Goal: Information Seeking & Learning: Understand process/instructions

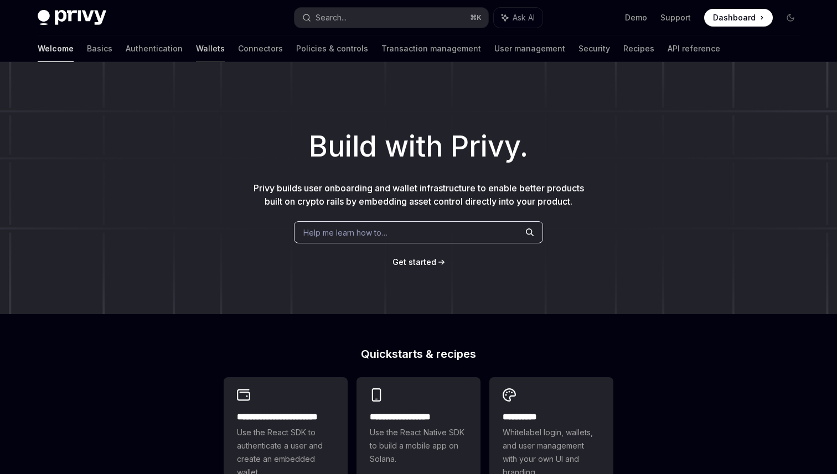
click at [196, 53] on link "Wallets" at bounding box center [210, 48] width 29 height 27
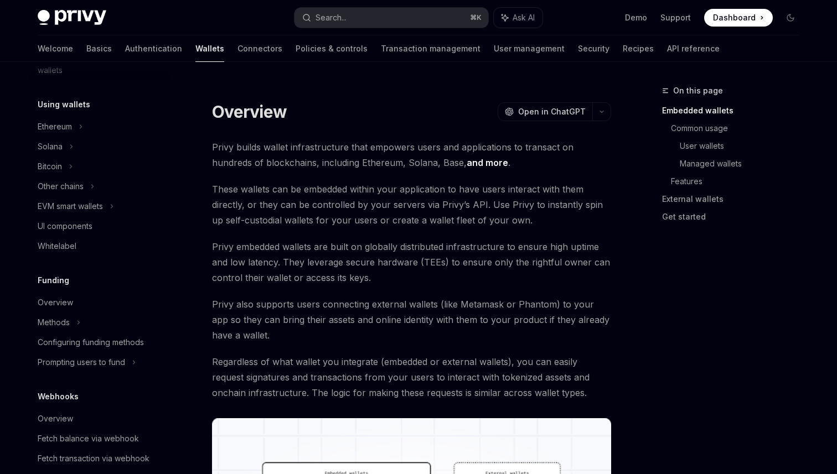
scroll to position [257, 0]
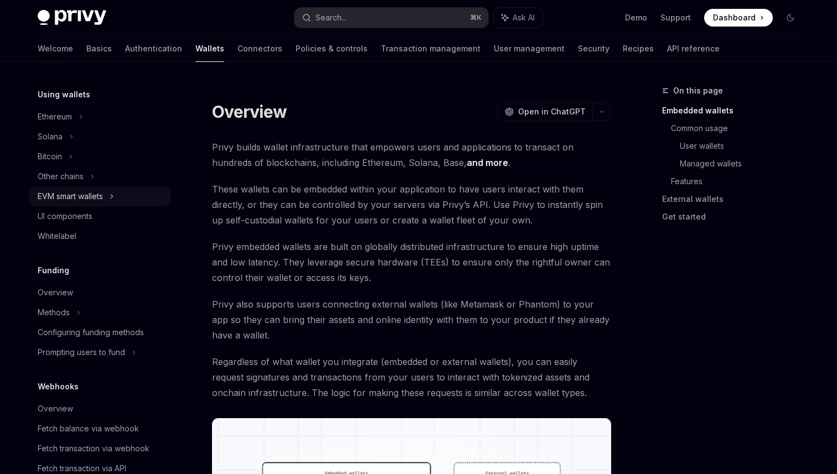
click at [94, 201] on div "EVM smart wallets" at bounding box center [70, 196] width 65 height 13
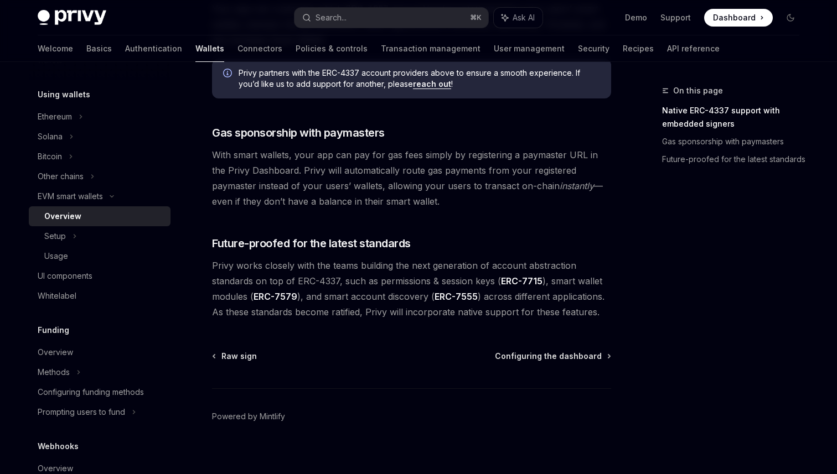
scroll to position [851, 0]
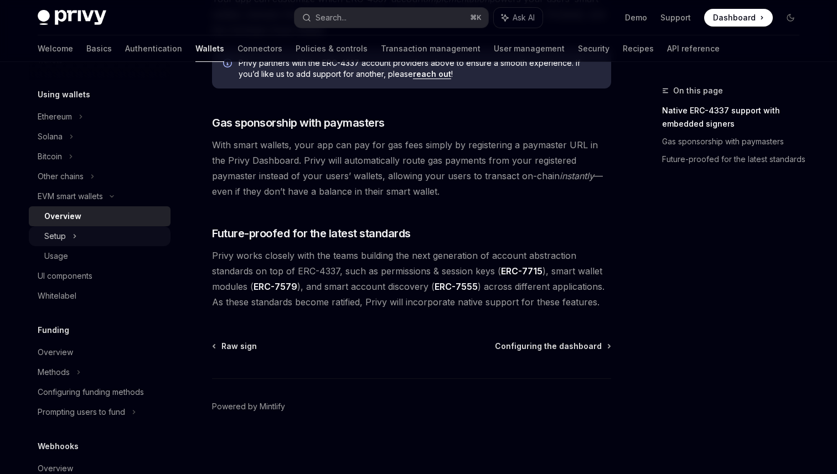
click at [49, 235] on div "Setup" at bounding box center [55, 236] width 22 height 13
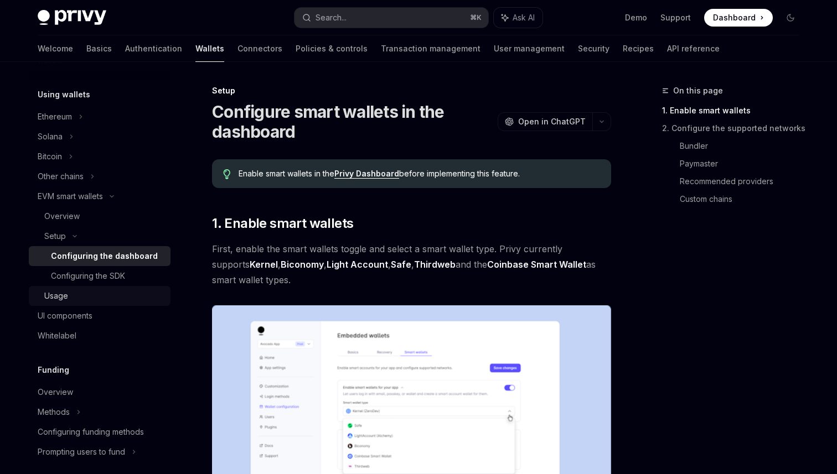
click at [86, 296] on div "Usage" at bounding box center [104, 296] width 120 height 13
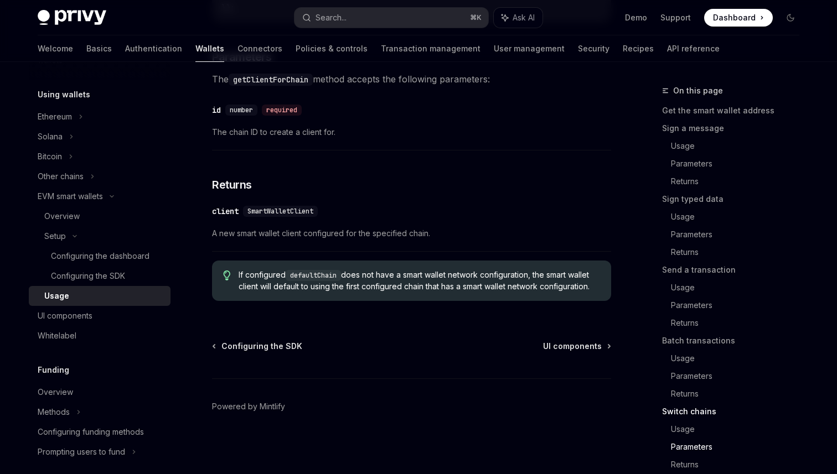
scroll to position [3441, 0]
click at [71, 210] on div "Overview" at bounding box center [61, 216] width 35 height 13
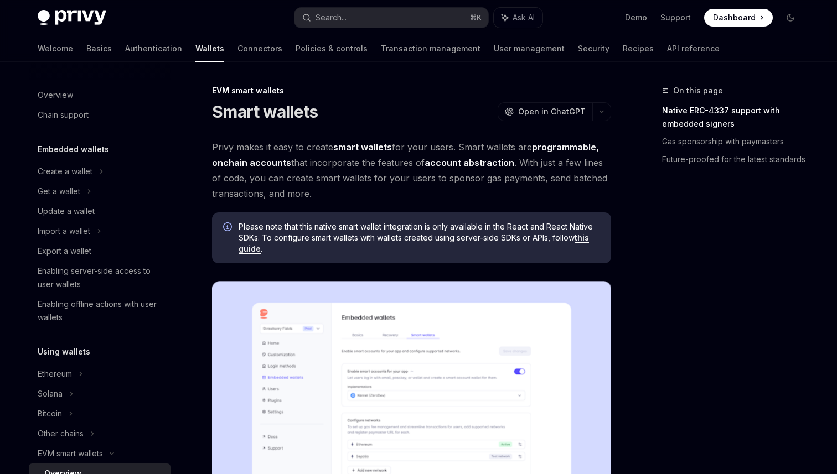
click at [729, 110] on link "Native ERC-4337 support with embedded signers" at bounding box center [735, 117] width 146 height 31
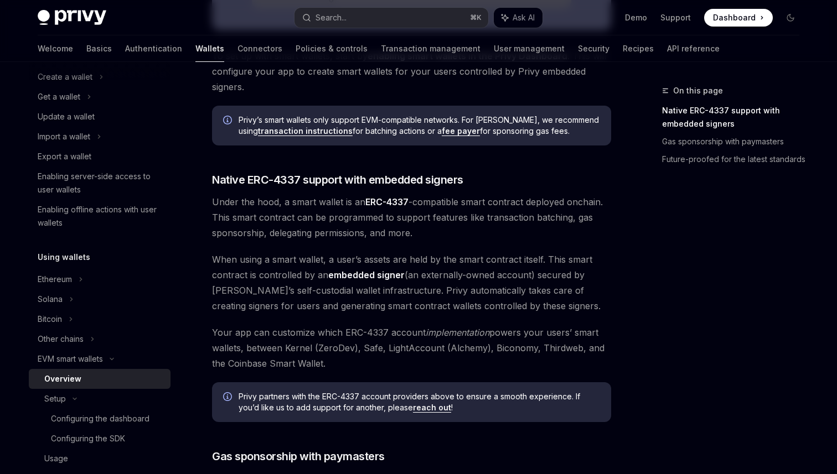
scroll to position [144, 0]
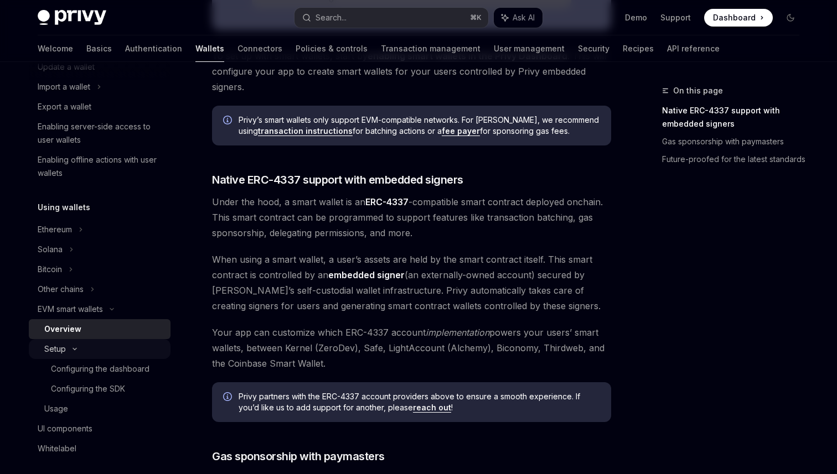
click at [66, 353] on div "Setup" at bounding box center [100, 349] width 142 height 20
click at [63, 349] on div "Setup" at bounding box center [55, 349] width 22 height 13
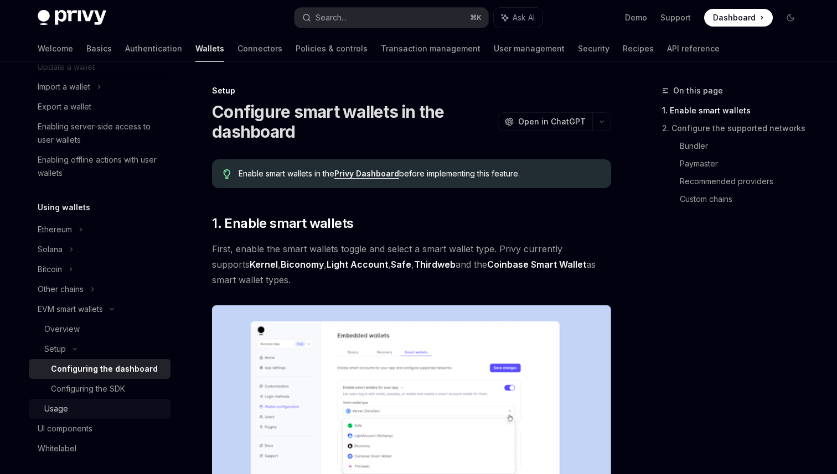
click at [66, 412] on div "Usage" at bounding box center [56, 408] width 24 height 13
type textarea "*"
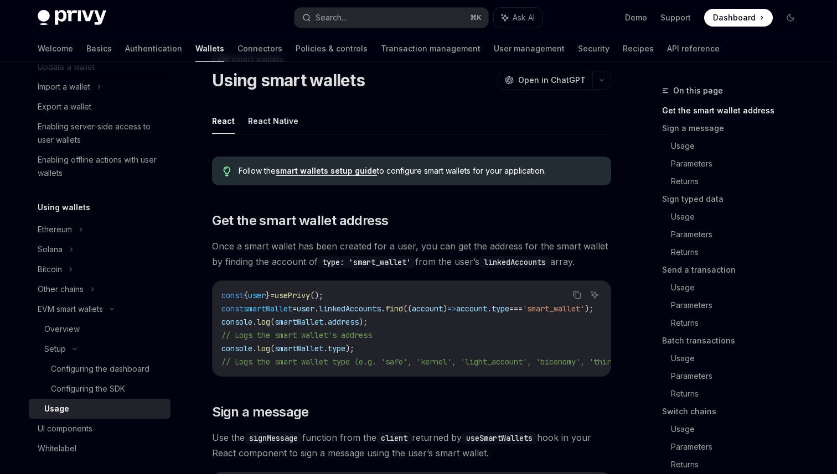
scroll to position [35, 0]
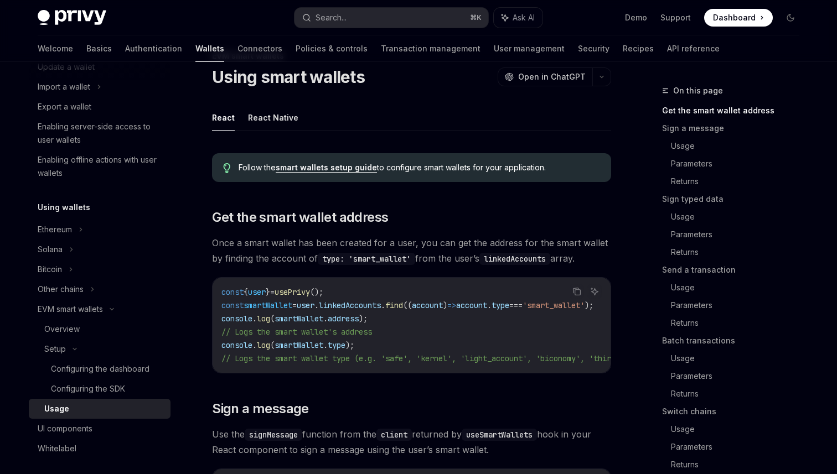
click at [352, 163] on link "smart wallets setup guide" at bounding box center [326, 168] width 101 height 10
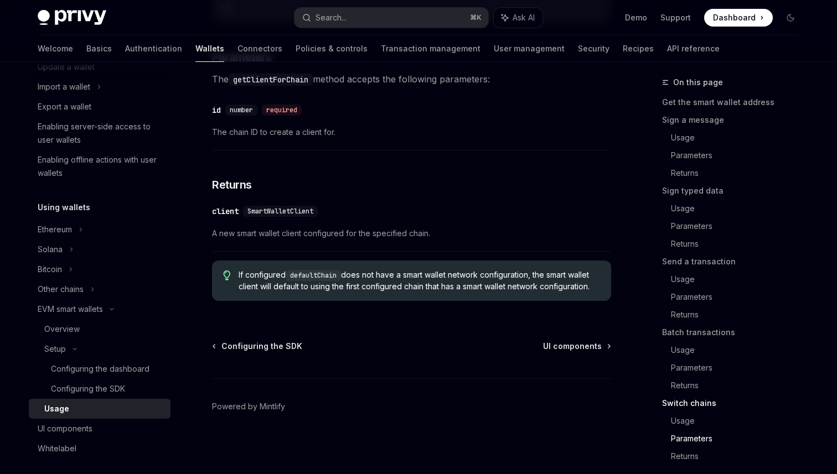
scroll to position [3441, 0]
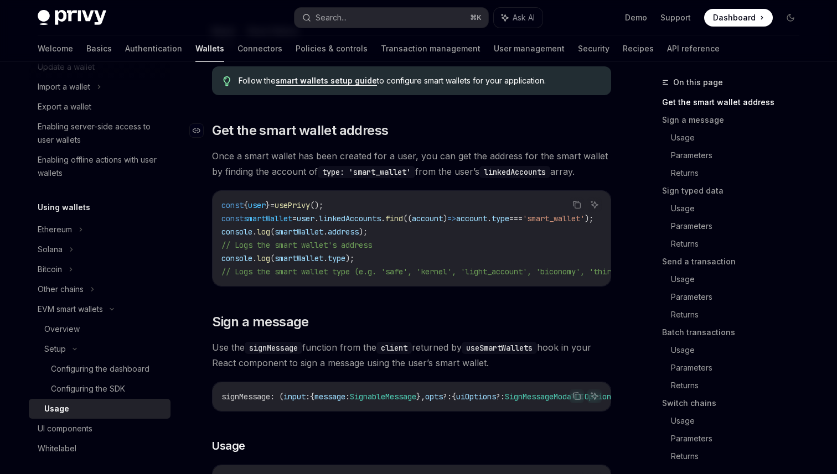
scroll to position [0, 0]
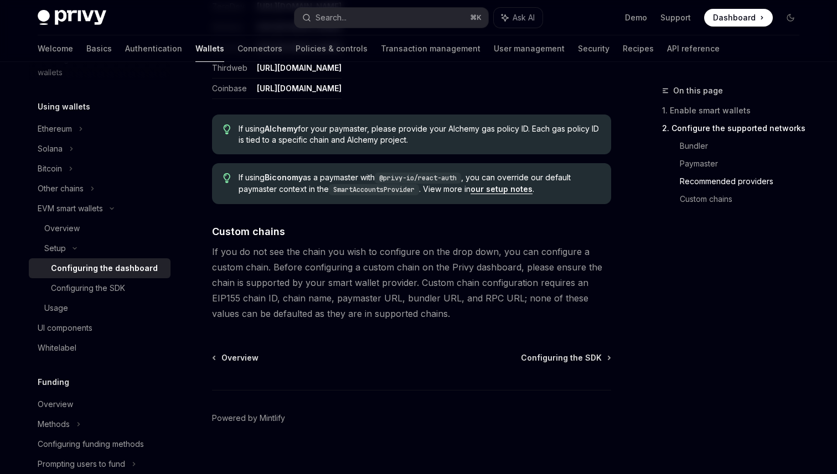
scroll to position [1496, 0]
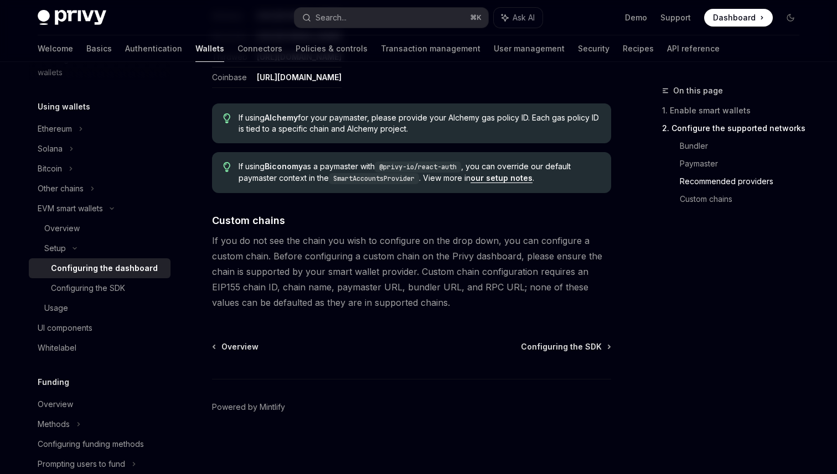
click at [508, 179] on link "our setup notes" at bounding box center [502, 178] width 62 height 10
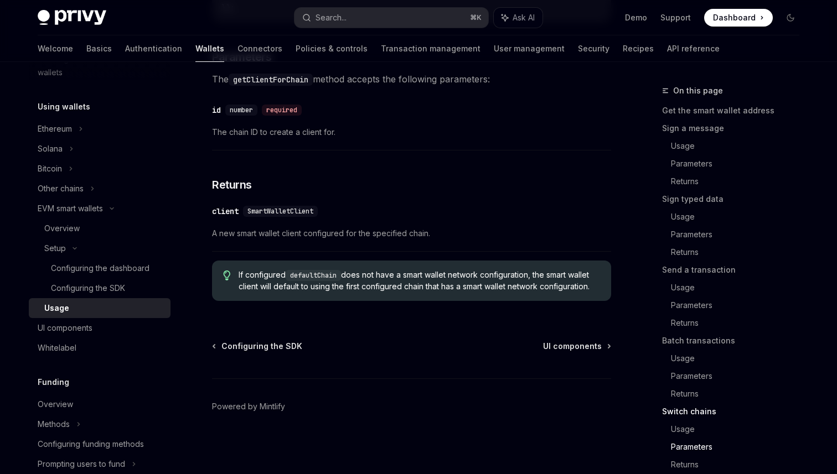
scroll to position [3441, 0]
click at [253, 347] on span "Configuring the SDK" at bounding box center [261, 346] width 81 height 11
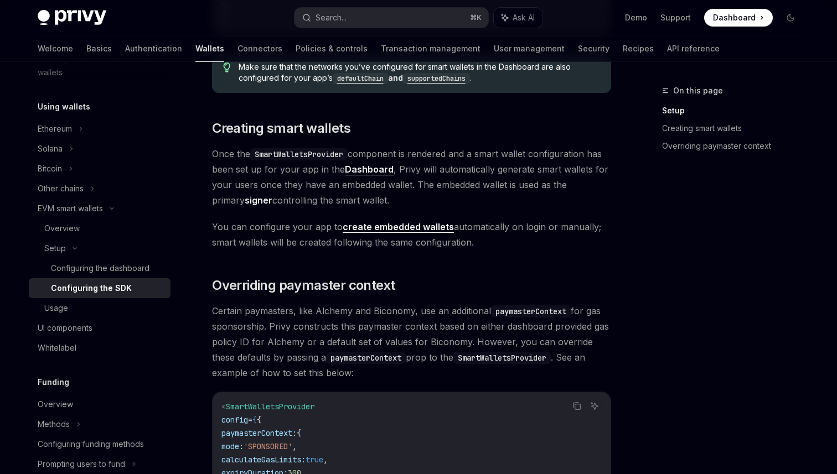
scroll to position [611, 0]
click at [128, 265] on div "Configuring the dashboard" at bounding box center [100, 268] width 99 height 13
type textarea "*"
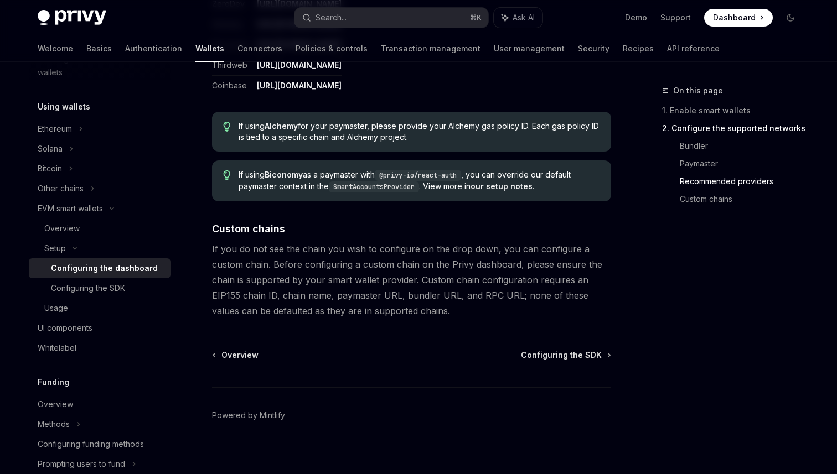
scroll to position [1496, 0]
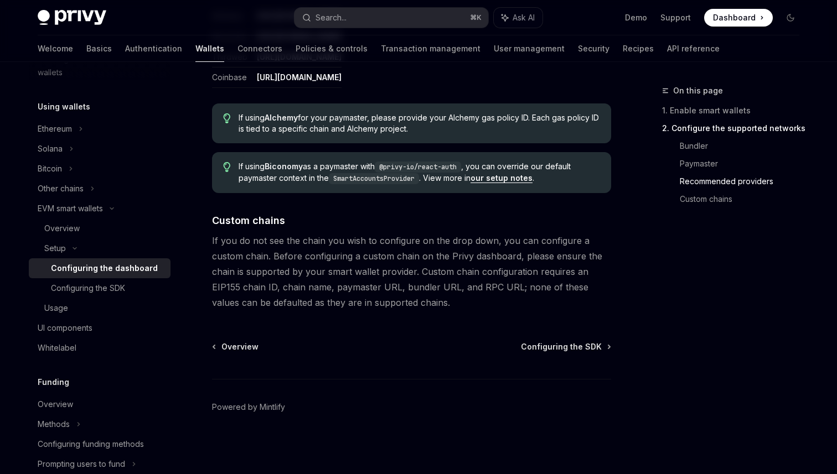
click at [353, 294] on span "If you do not see the chain you wish to configure on the drop down, you can con…" at bounding box center [411, 272] width 399 height 78
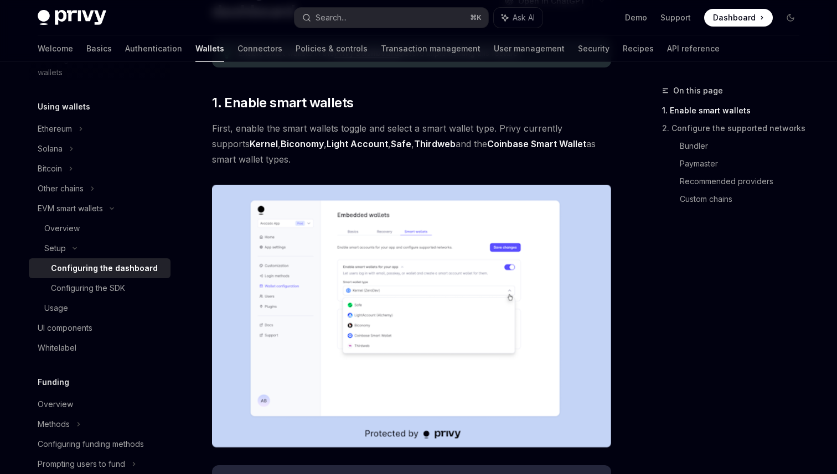
scroll to position [0, 0]
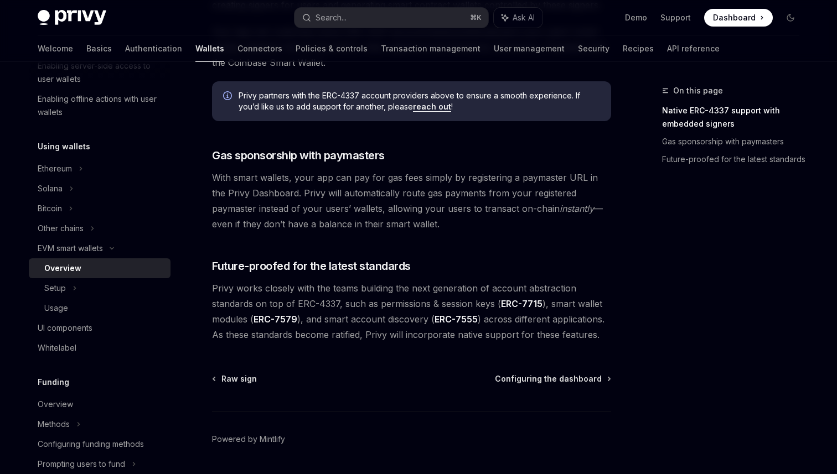
scroll to position [851, 0]
